Goal: Navigation & Orientation: Go to known website

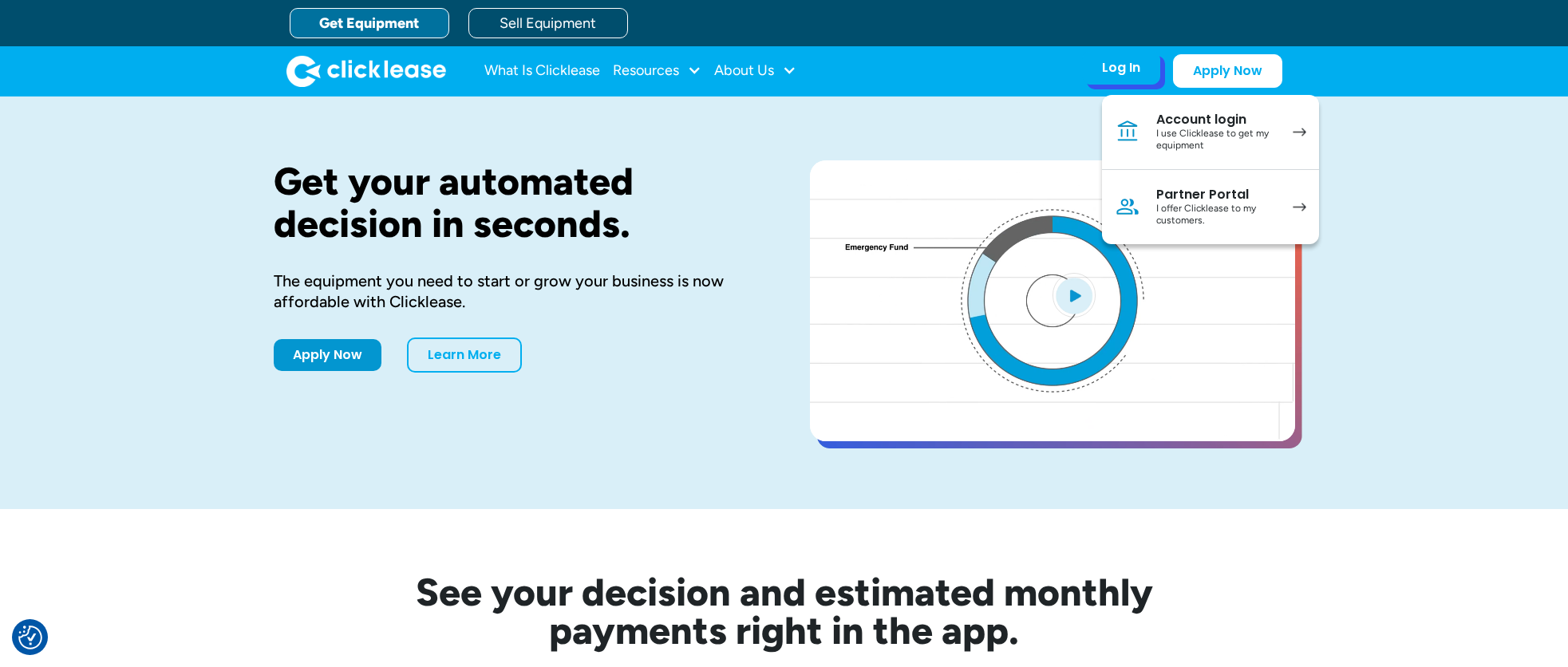
click at [1196, 127] on div "I use Clicklease to get my equipment" at bounding box center [1216, 140] width 121 height 25
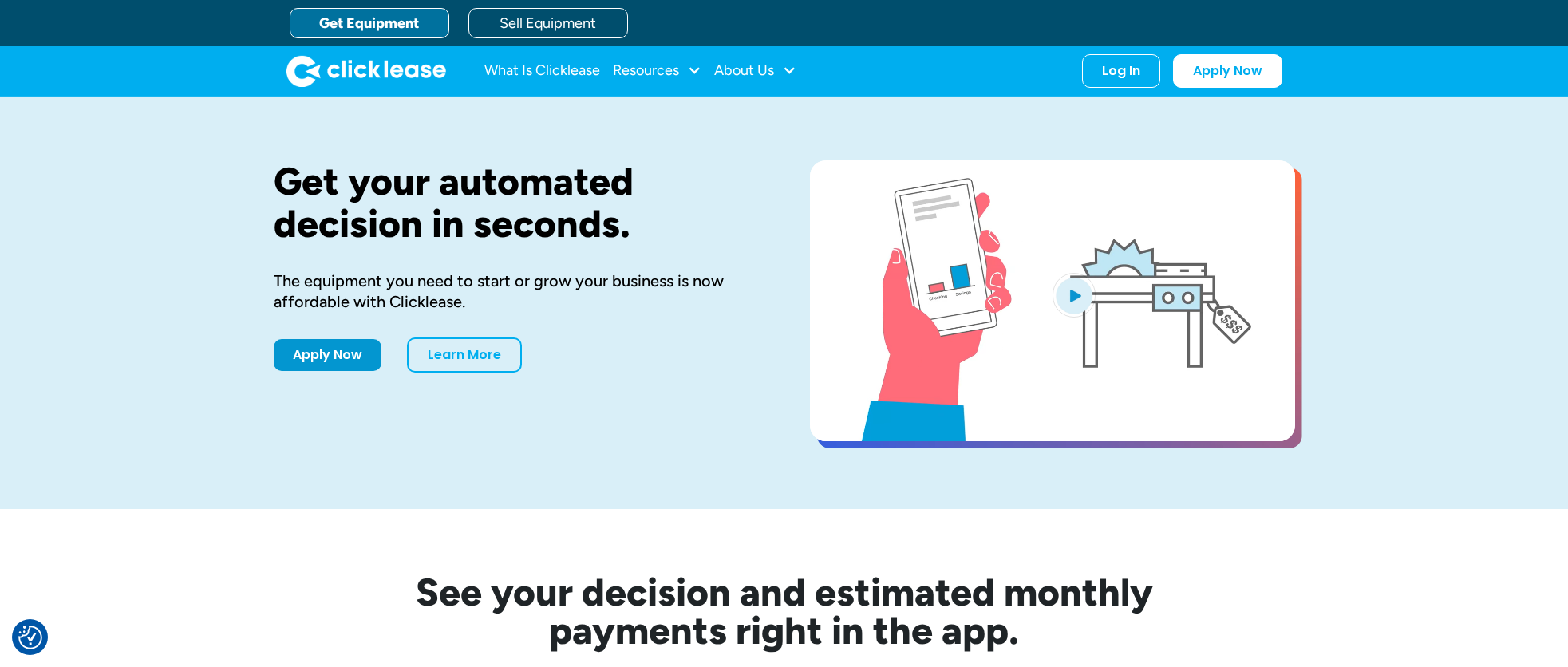
click at [1391, 129] on div "Get your automated decision in seconds. The equipment you need to start or grow…" at bounding box center [784, 302] width 1568 height 412
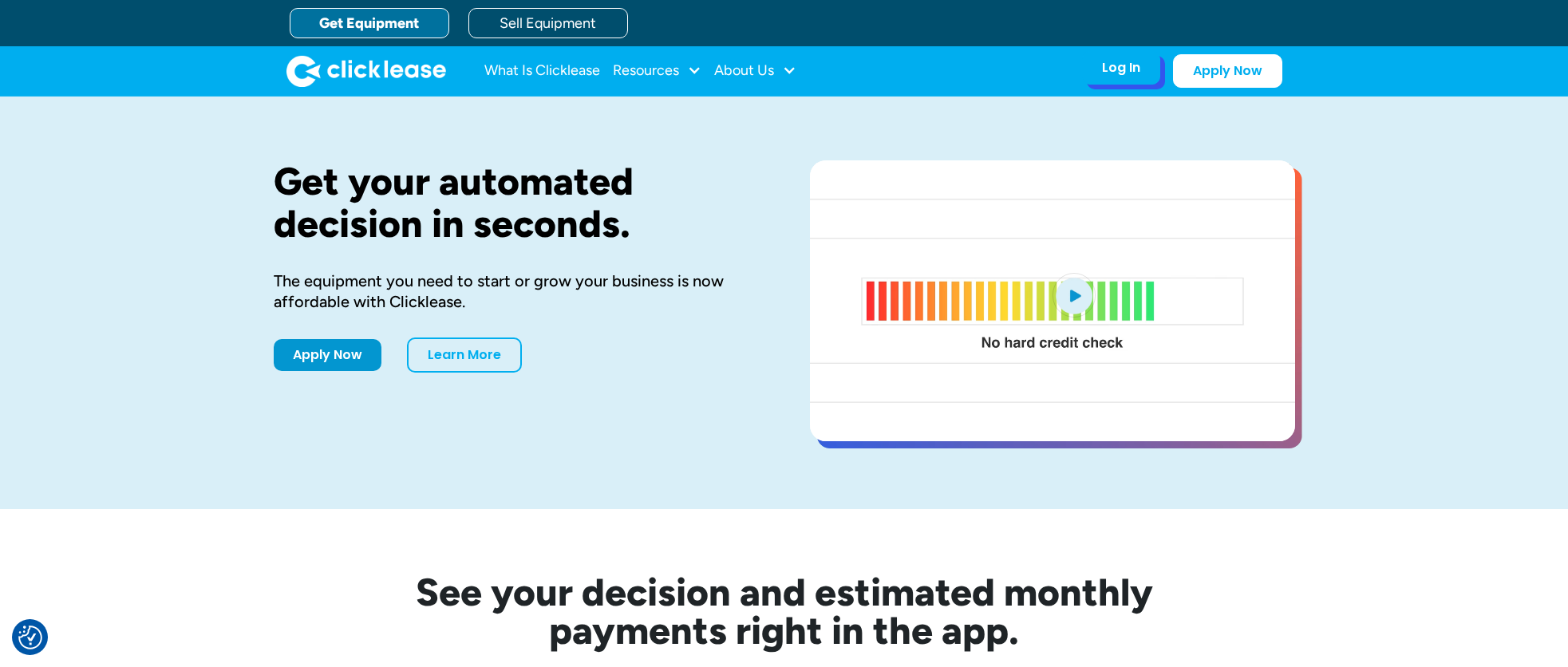
click at [1119, 68] on div "Log In" at bounding box center [1121, 67] width 39 height 16
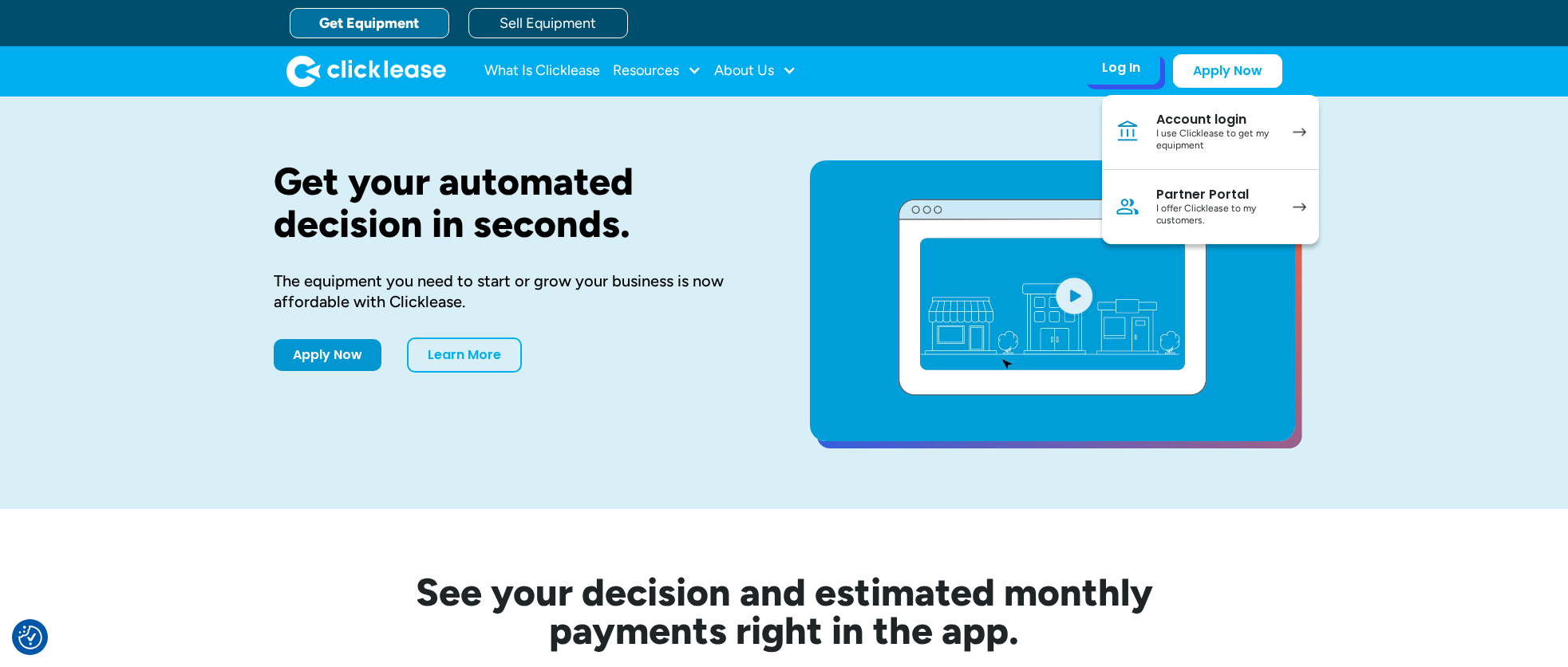
click at [1194, 205] on div "I offer Clicklease to my customers." at bounding box center [1216, 215] width 121 height 25
